Goal: Check status: Check status

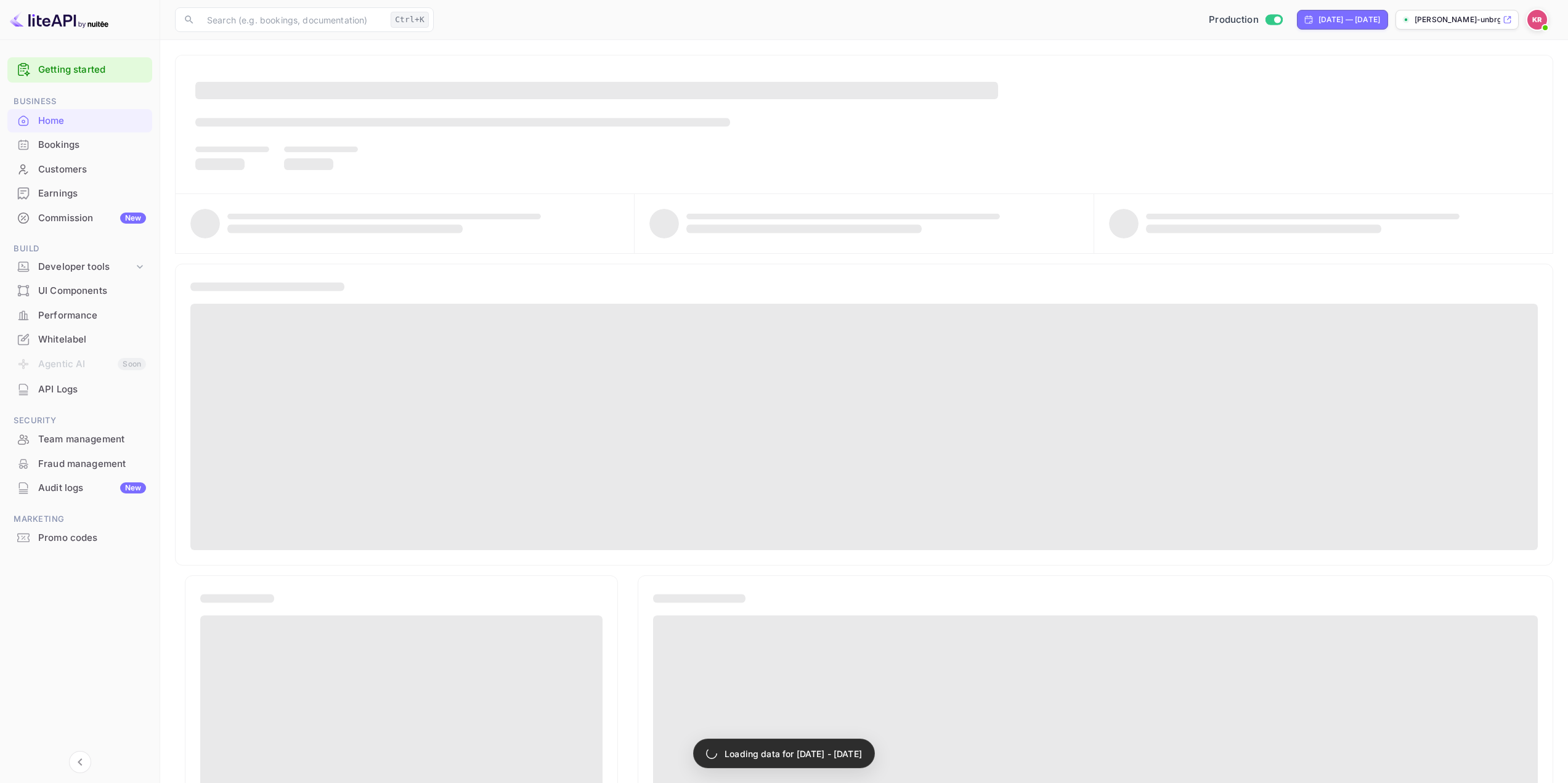
click at [86, 149] on div "Bookings" at bounding box center [92, 145] width 108 height 14
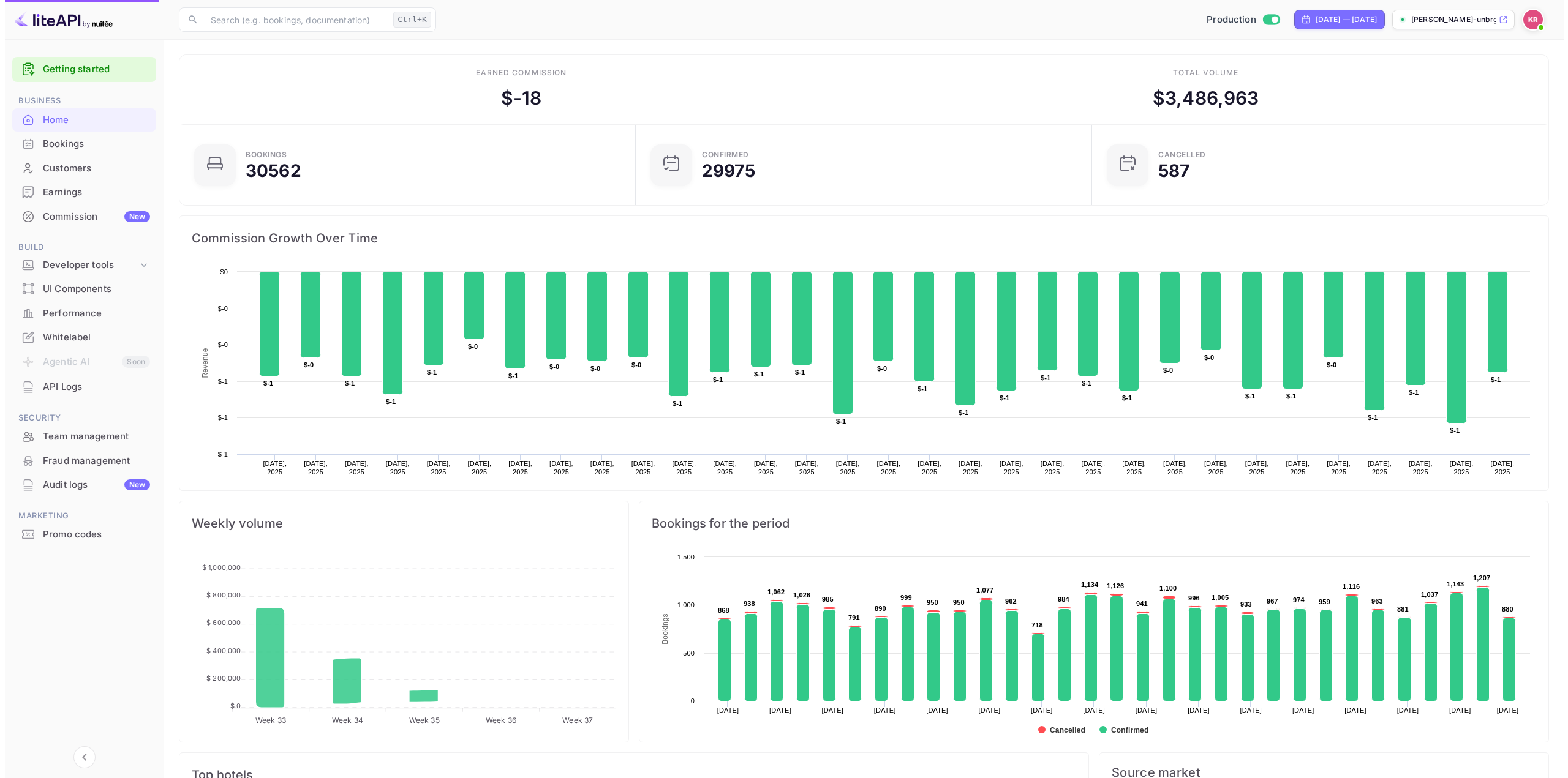
scroll to position [190, 440]
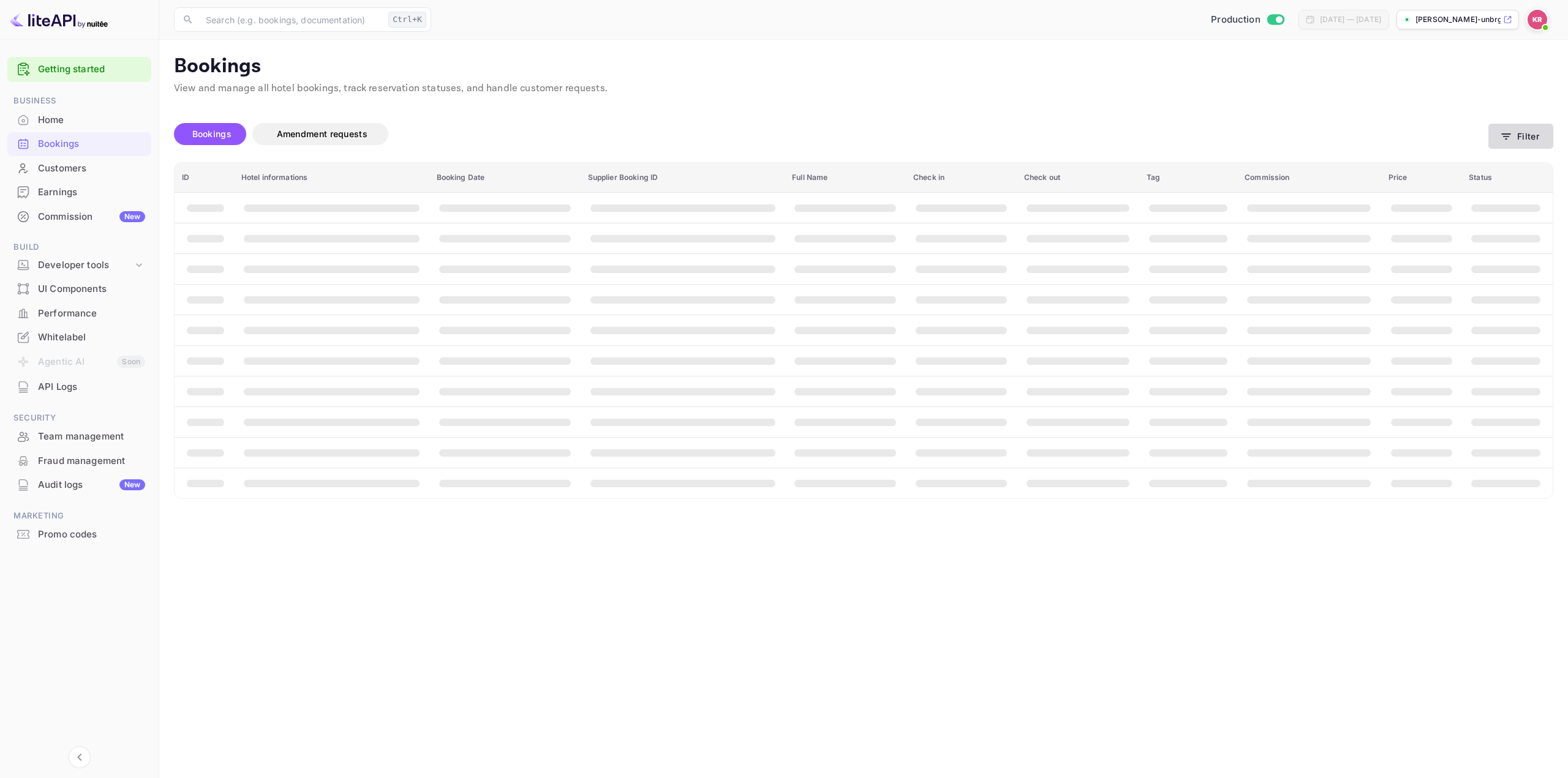
click at [1502, 134] on icon "button" at bounding box center [1506, 137] width 12 height 12
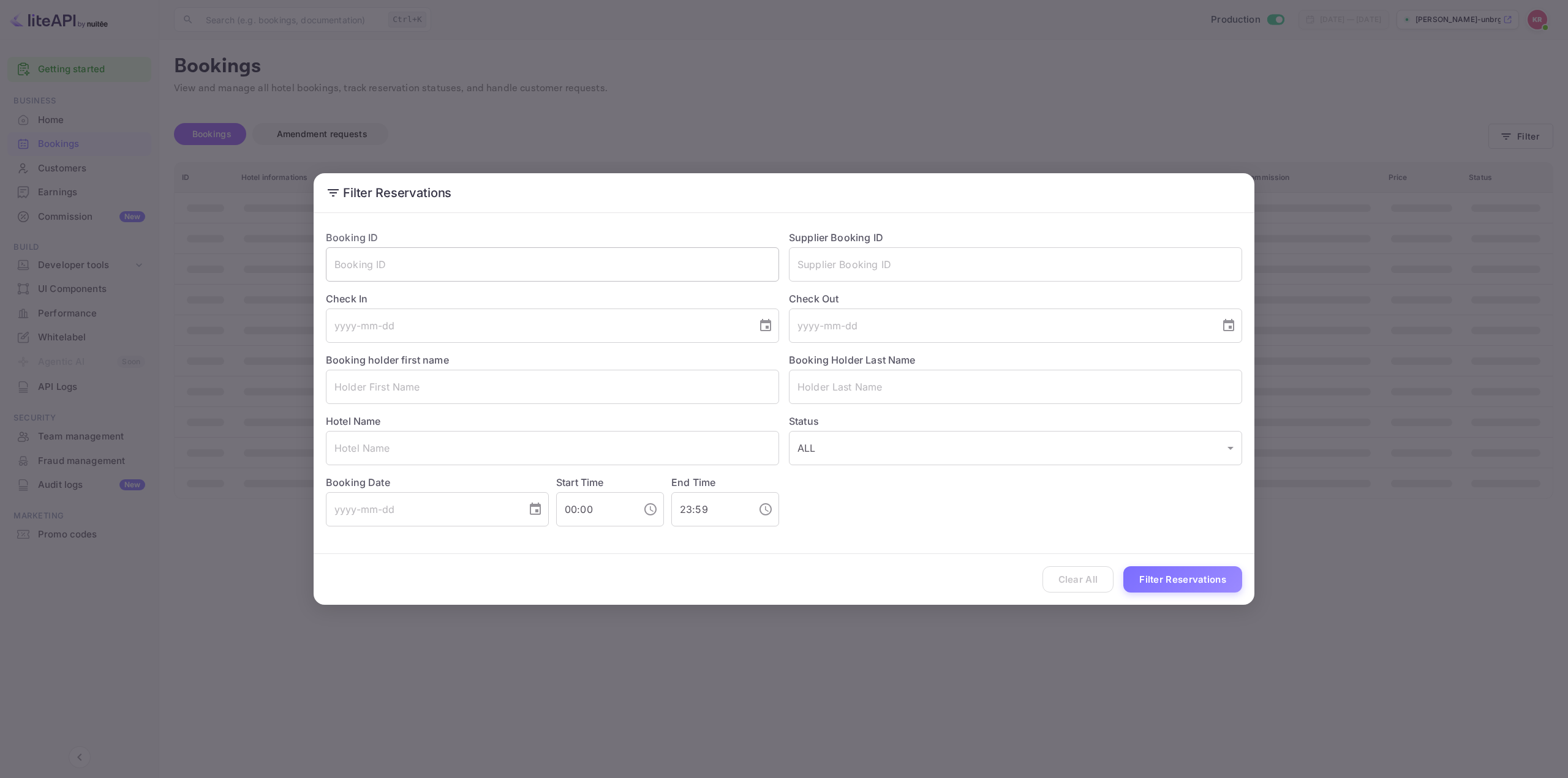
click at [542, 268] on input "text" at bounding box center [552, 264] width 453 height 34
paste input "H8TKQ5OgD"
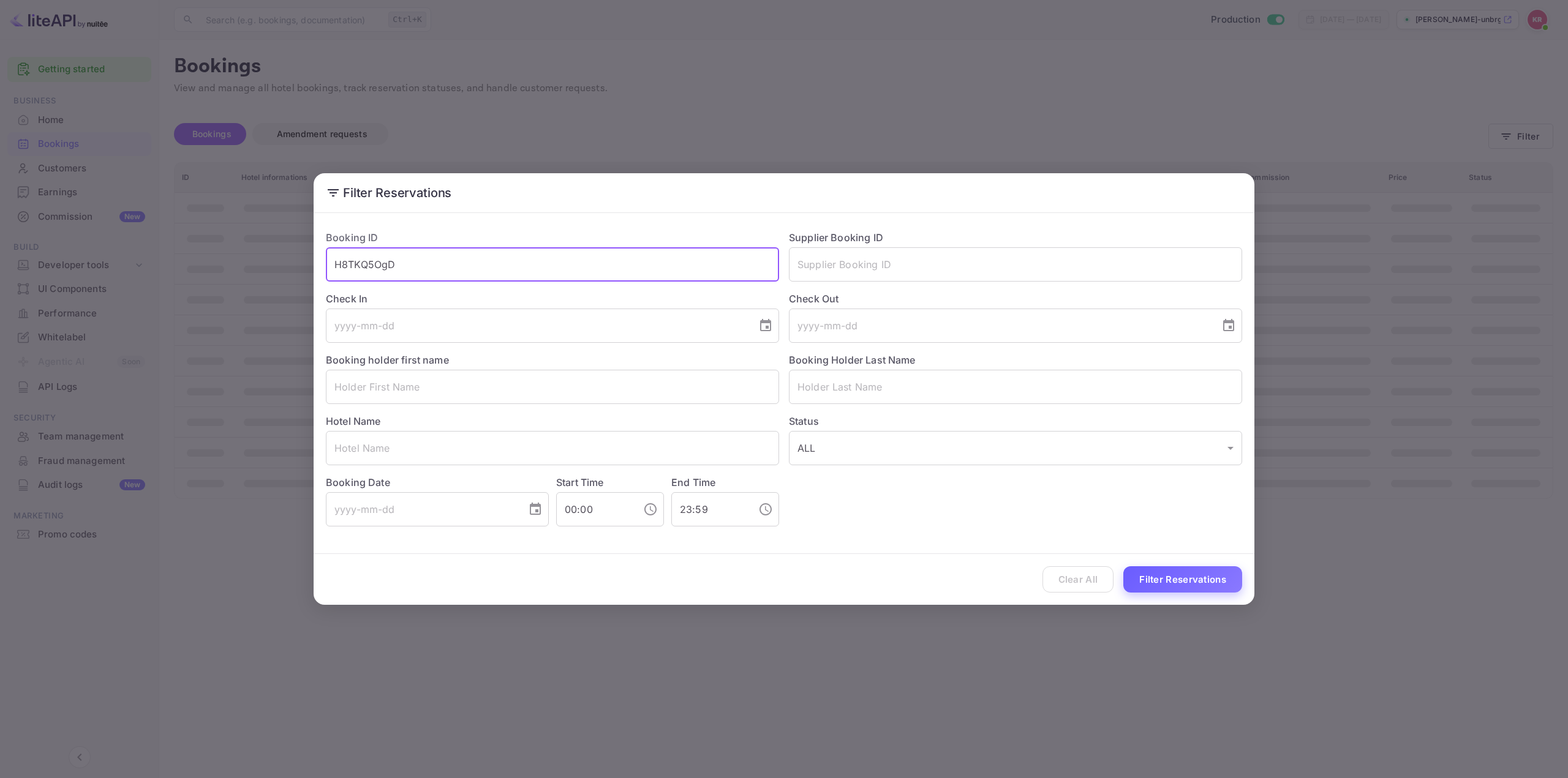
type input "H8TKQ5OgD"
click at [1204, 576] on button "Filter Reservations" at bounding box center [1183, 579] width 119 height 26
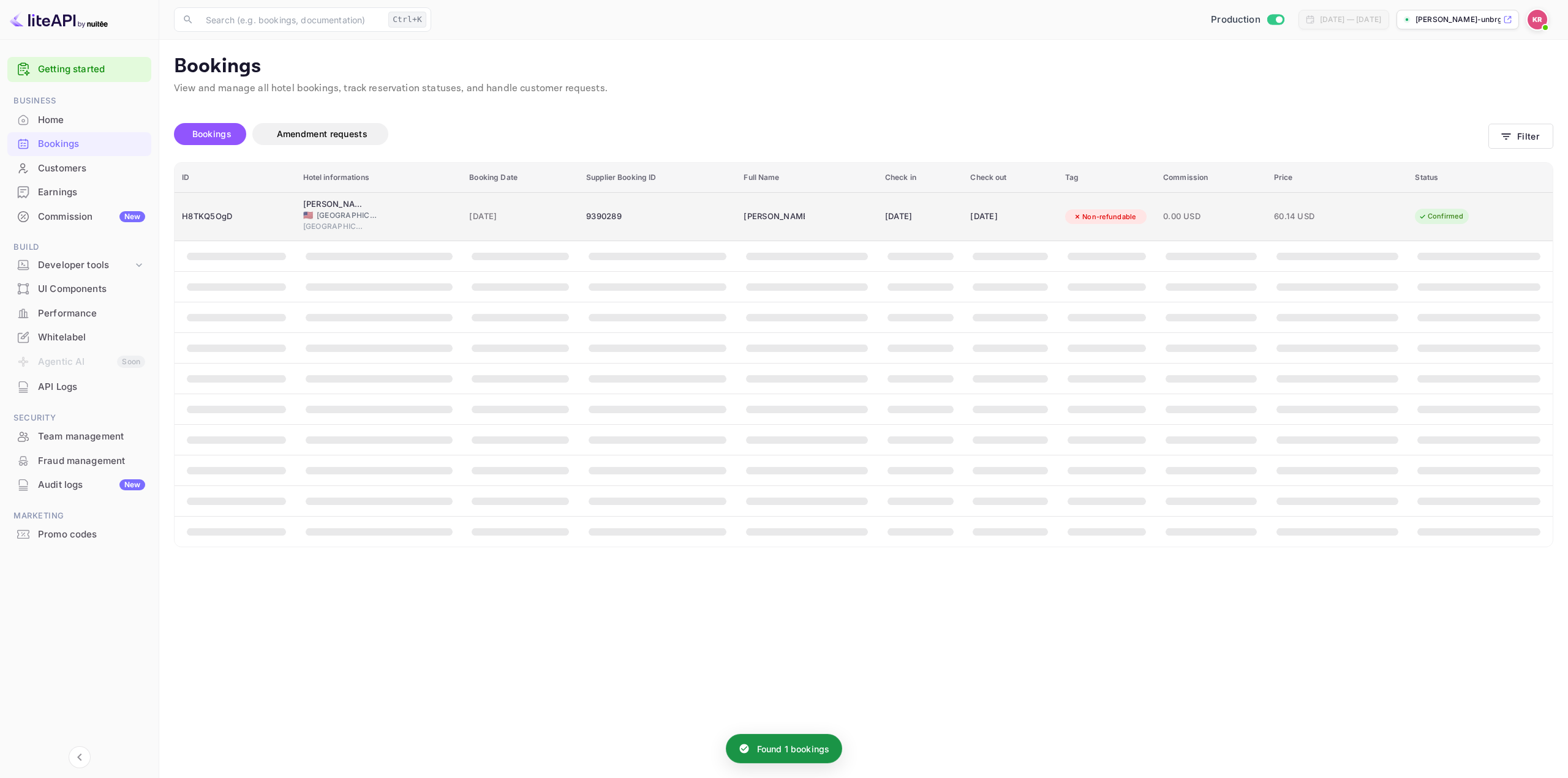
click at [947, 211] on div "[DATE]" at bounding box center [921, 217] width 71 height 20
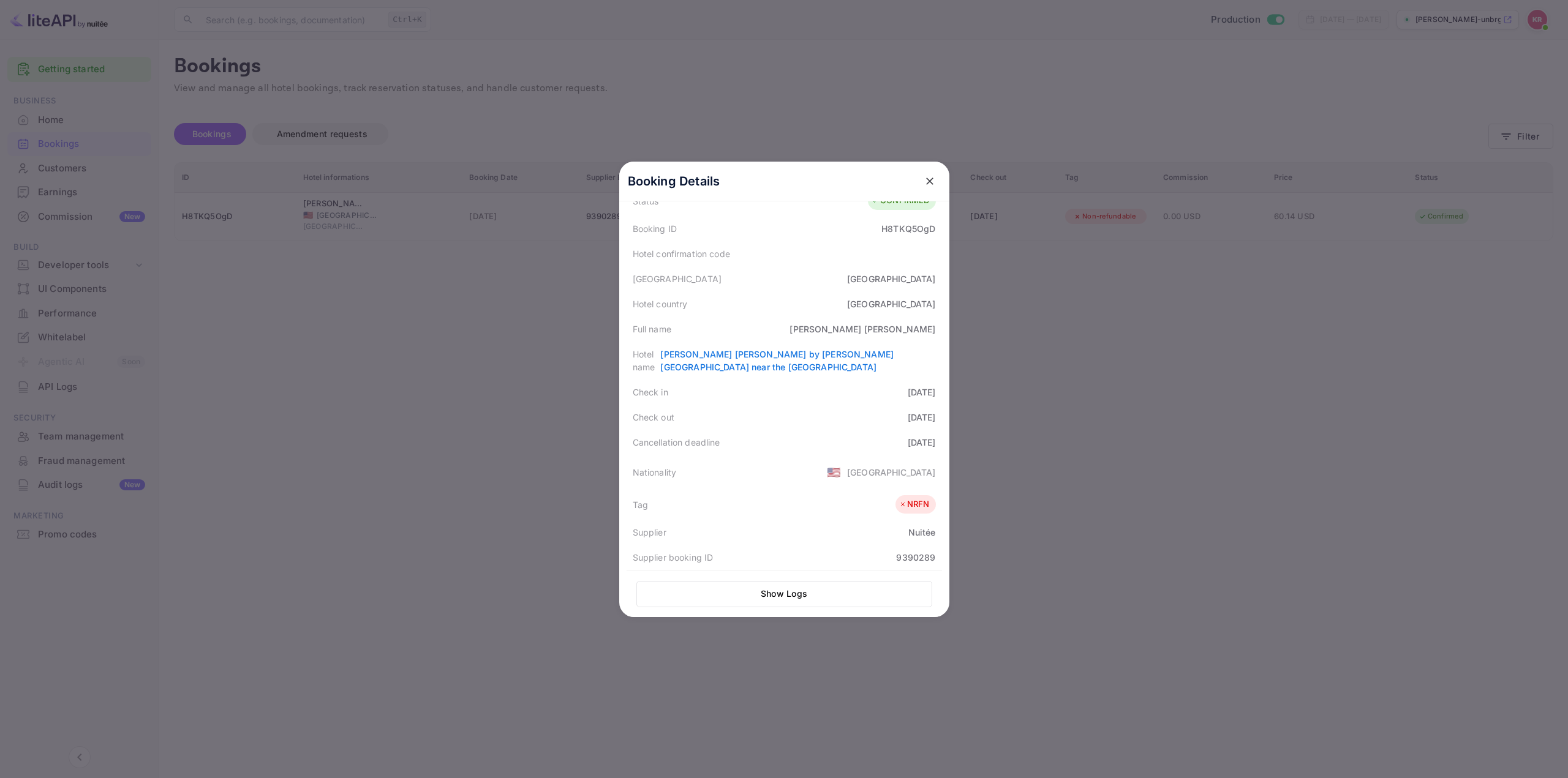
scroll to position [0, 0]
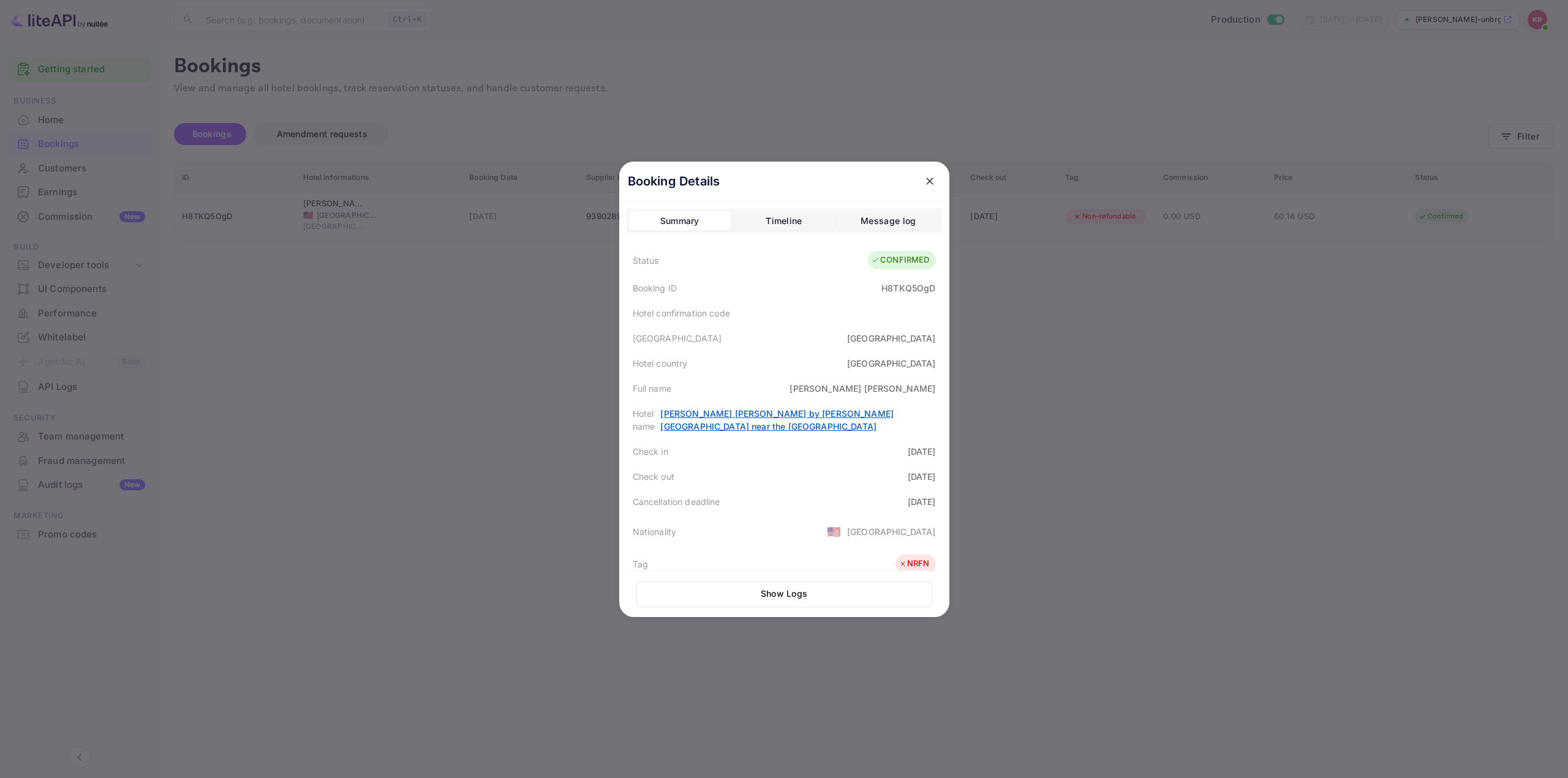
click at [792, 412] on link "[PERSON_NAME] [PERSON_NAME] by [PERSON_NAME] [GEOGRAPHIC_DATA] near the [GEOGRA…" at bounding box center [777, 420] width 233 height 23
click at [835, 496] on div "Cancellation deadline [DATE]" at bounding box center [784, 501] width 316 height 25
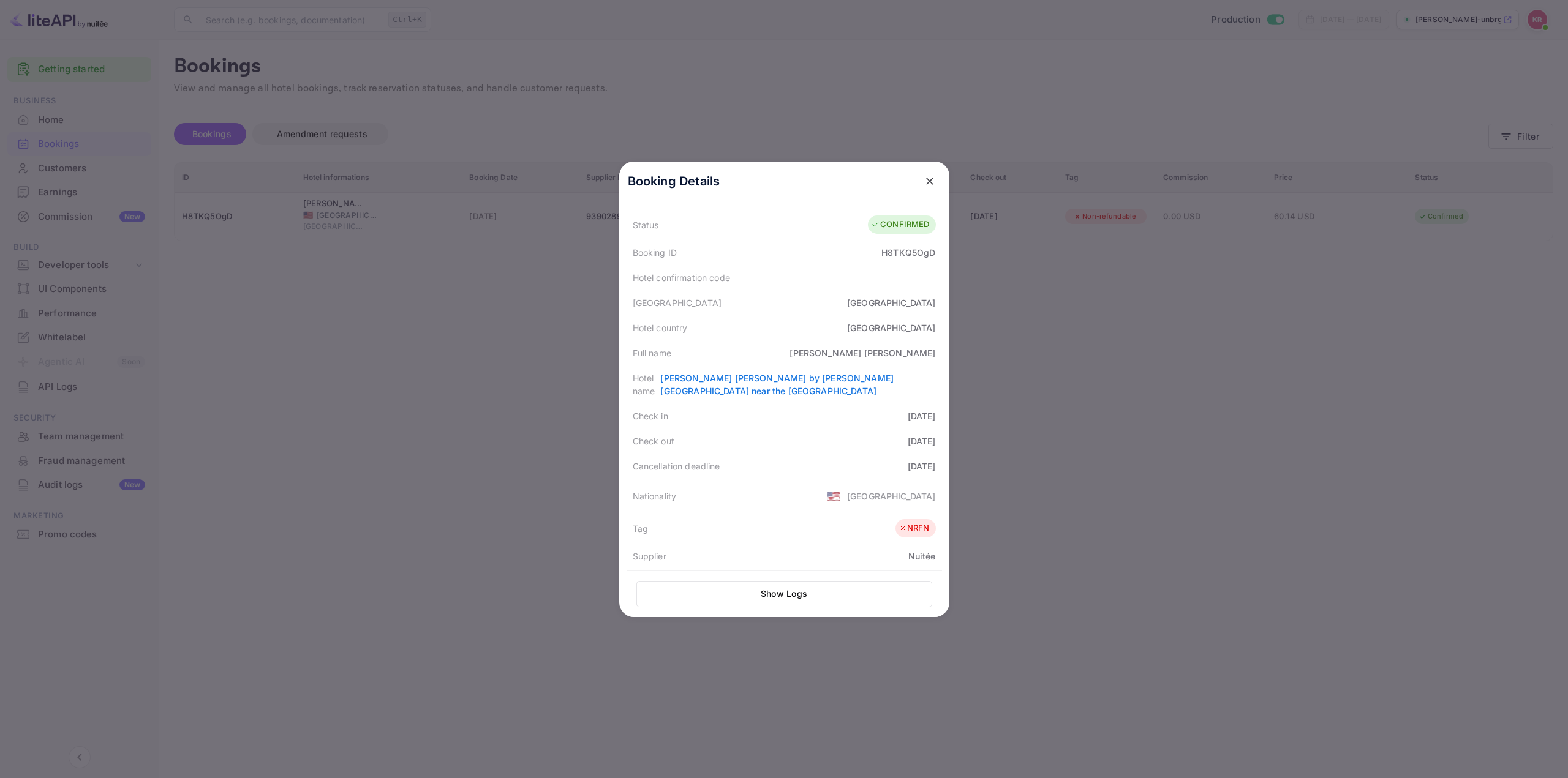
scroll to position [29, 0]
click at [770, 445] on div "Check out [DATE]" at bounding box center [784, 448] width 316 height 25
click at [786, 355] on div "Full name [PERSON_NAME]" at bounding box center [784, 360] width 316 height 25
drag, startPoint x: 694, startPoint y: 378, endPoint x: 937, endPoint y: 377, distance: 243.0
click at [937, 377] on div "Booking Details Summary Timeline Message log Status CONFIRMED Booking ID H8TKQ5…" at bounding box center [784, 360] width 330 height 456
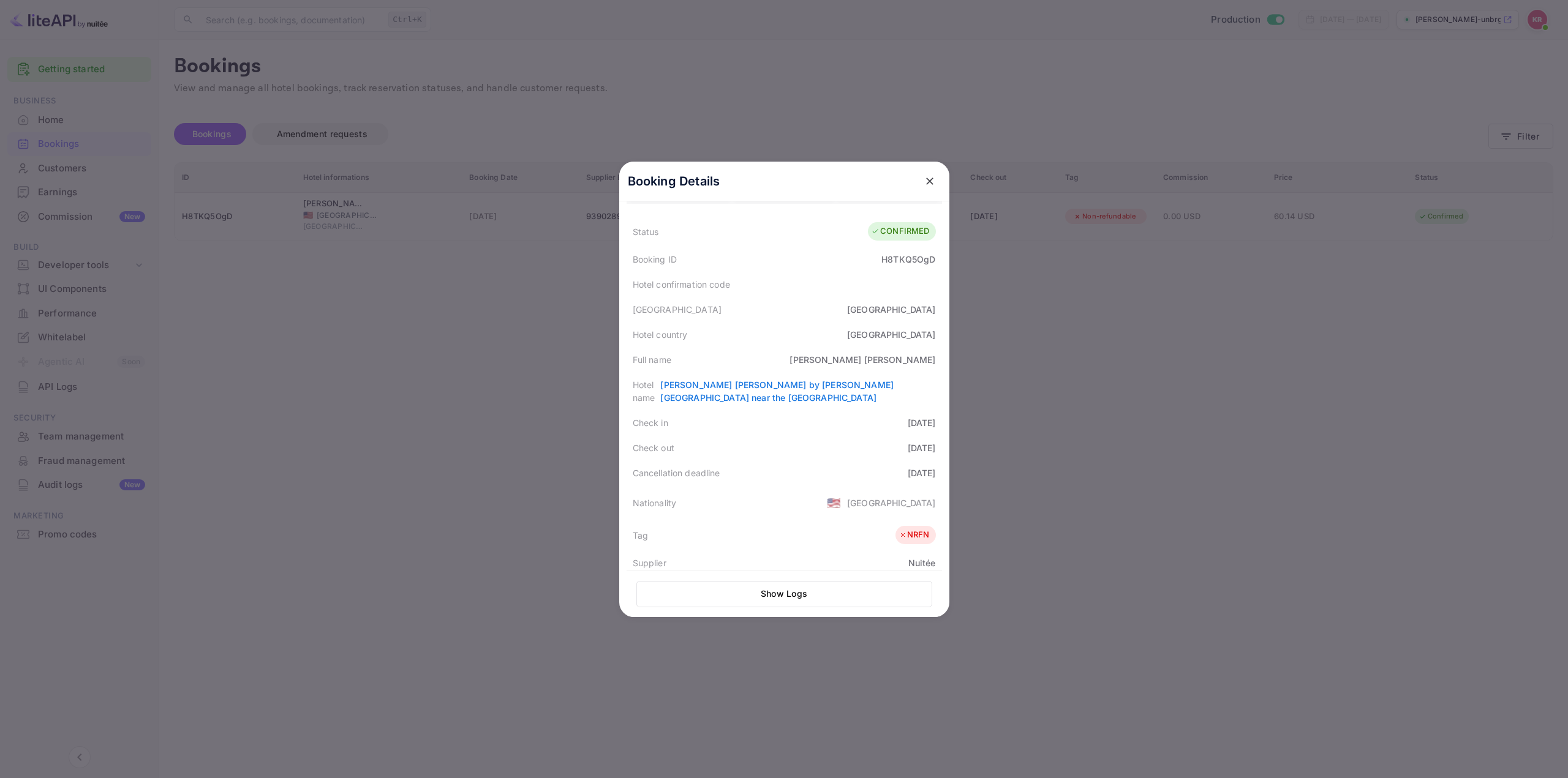
click at [808, 485] on div "Nationality 🇺🇸 [DEMOGRAPHIC_DATA]" at bounding box center [784, 502] width 316 height 34
